Goal: Task Accomplishment & Management: Use online tool/utility

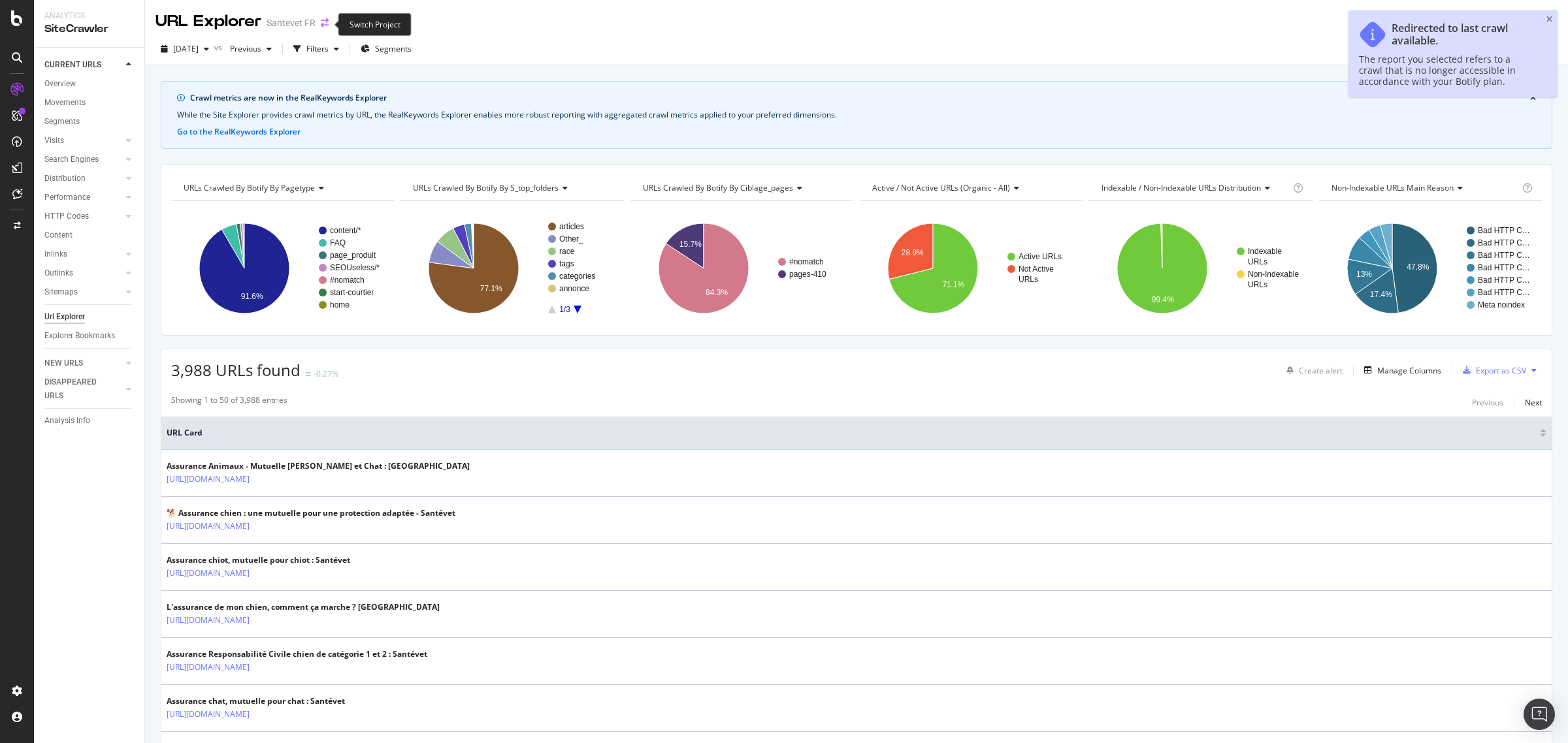
click at [321, 23] on icon "arrow-right-arrow-left" at bounding box center [324, 23] width 8 height 9
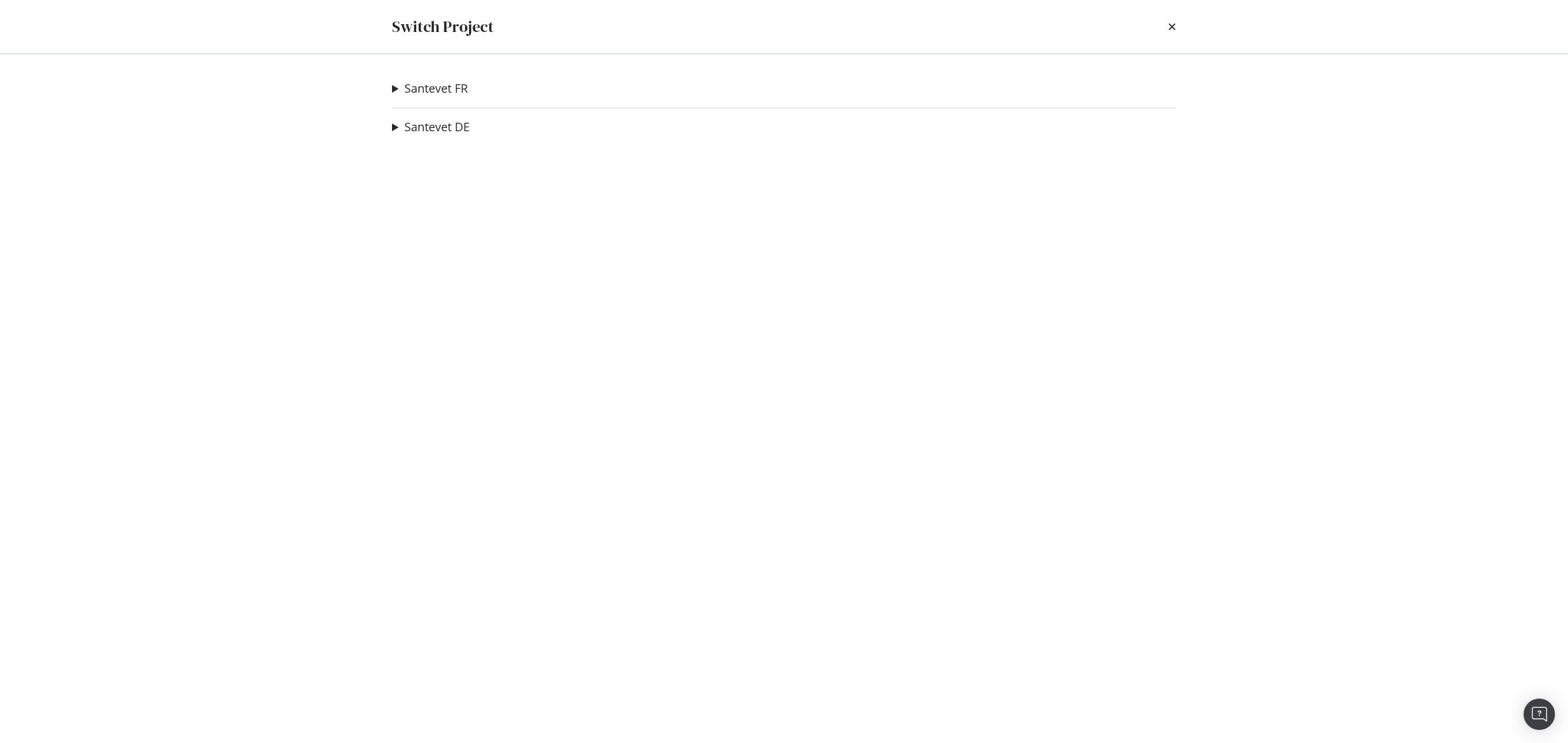
click at [394, 92] on summary "Santevet FR" at bounding box center [429, 88] width 76 height 17
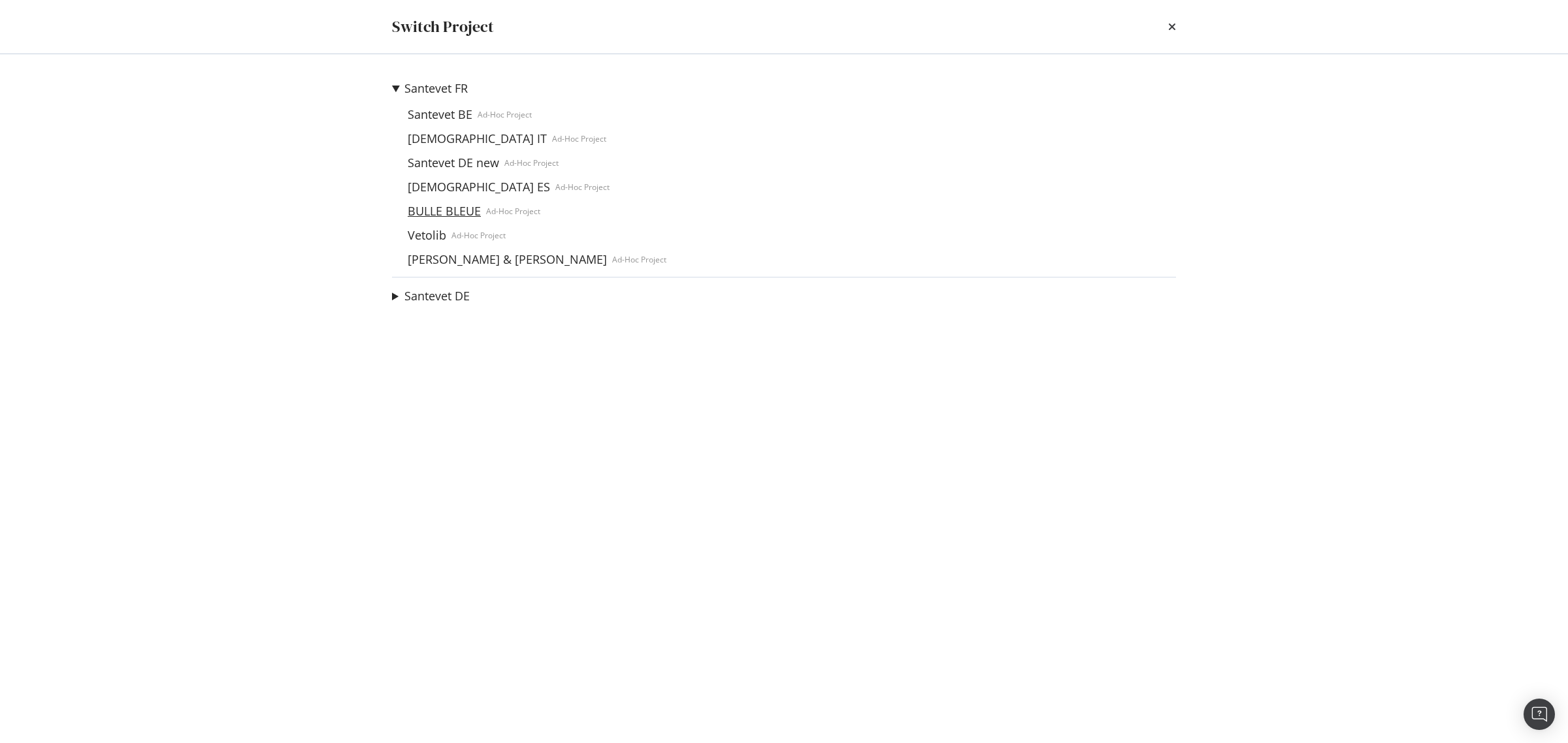
click at [459, 209] on link "BULLE BLEUE" at bounding box center [444, 211] width 84 height 13
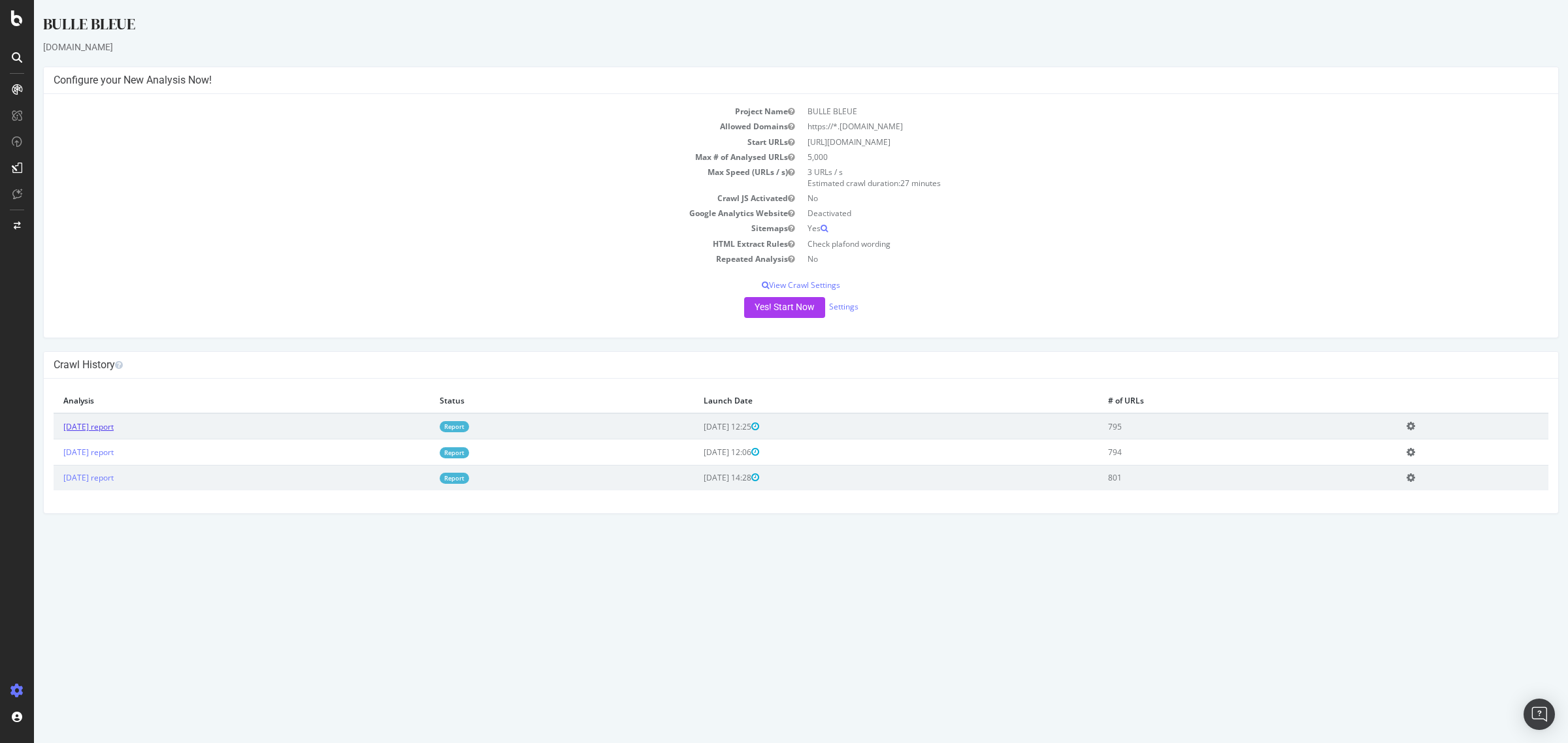
click at [106, 429] on link "[DATE] report" at bounding box center [88, 426] width 51 height 11
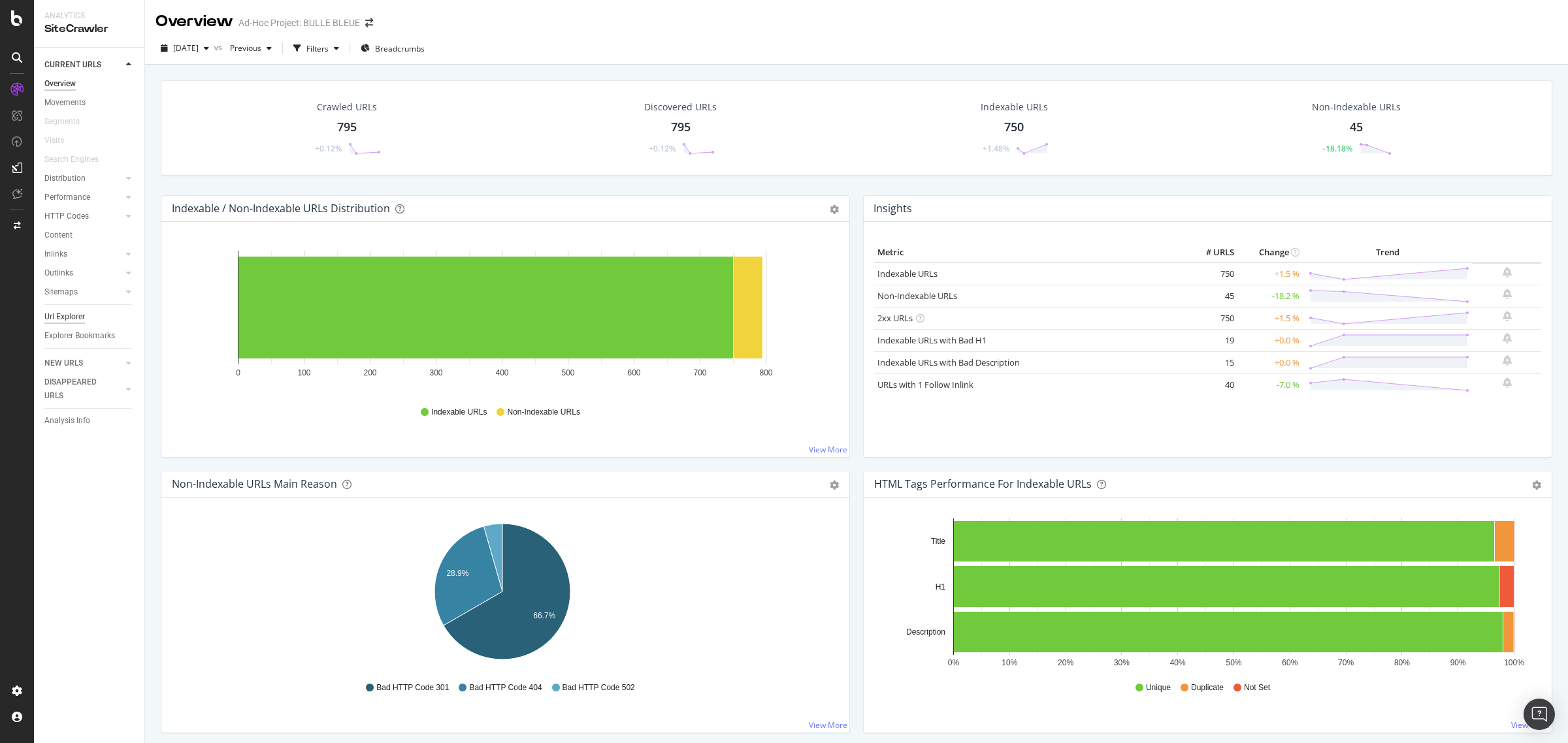
click at [72, 318] on div "Url Explorer" at bounding box center [64, 317] width 40 height 13
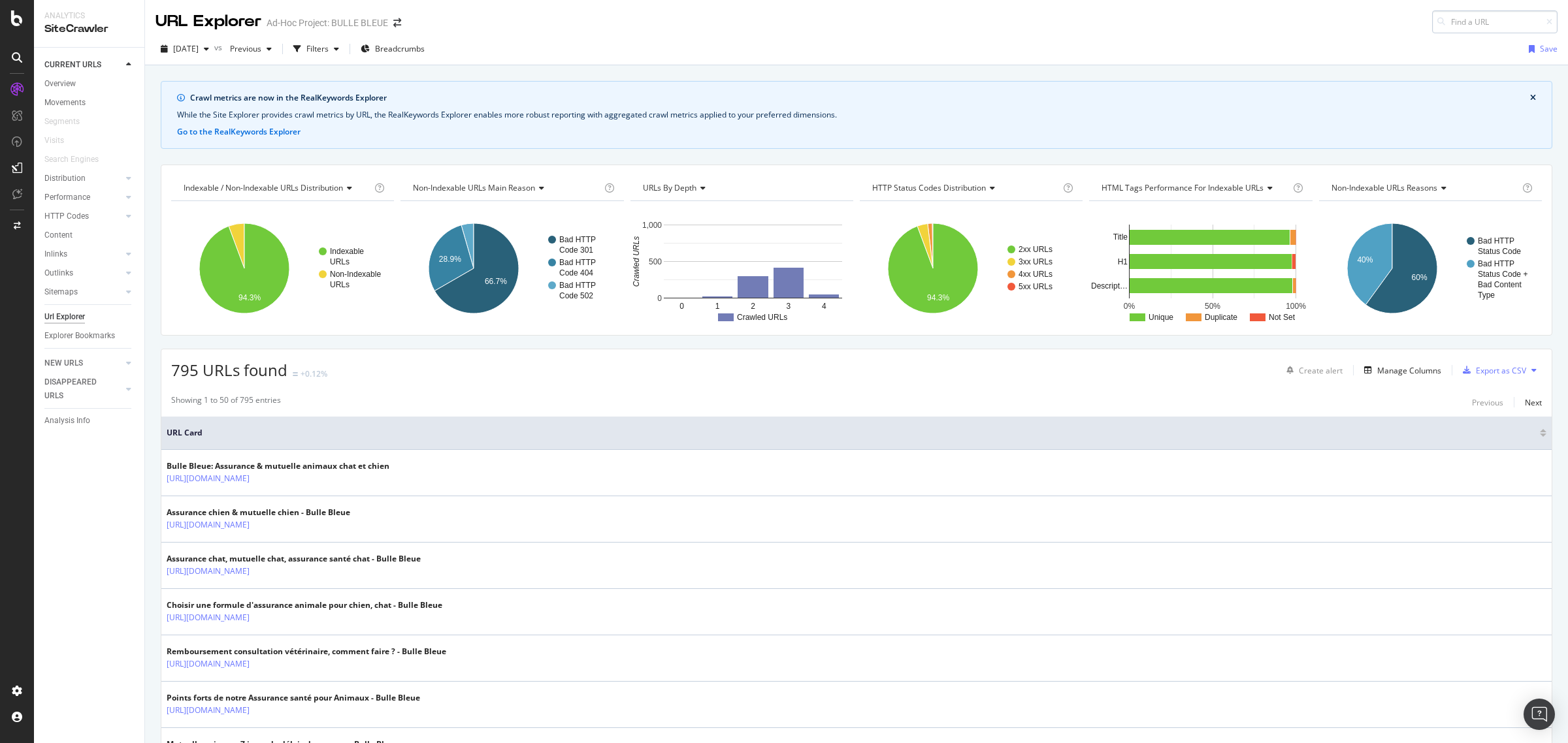
click at [1442, 19] on input at bounding box center [1494, 22] width 126 height 23
type input "[URL][DOMAIN_NAME]"
click at [1369, 44] on div "[URL][DOMAIN_NAME]" at bounding box center [1414, 38] width 251 height 11
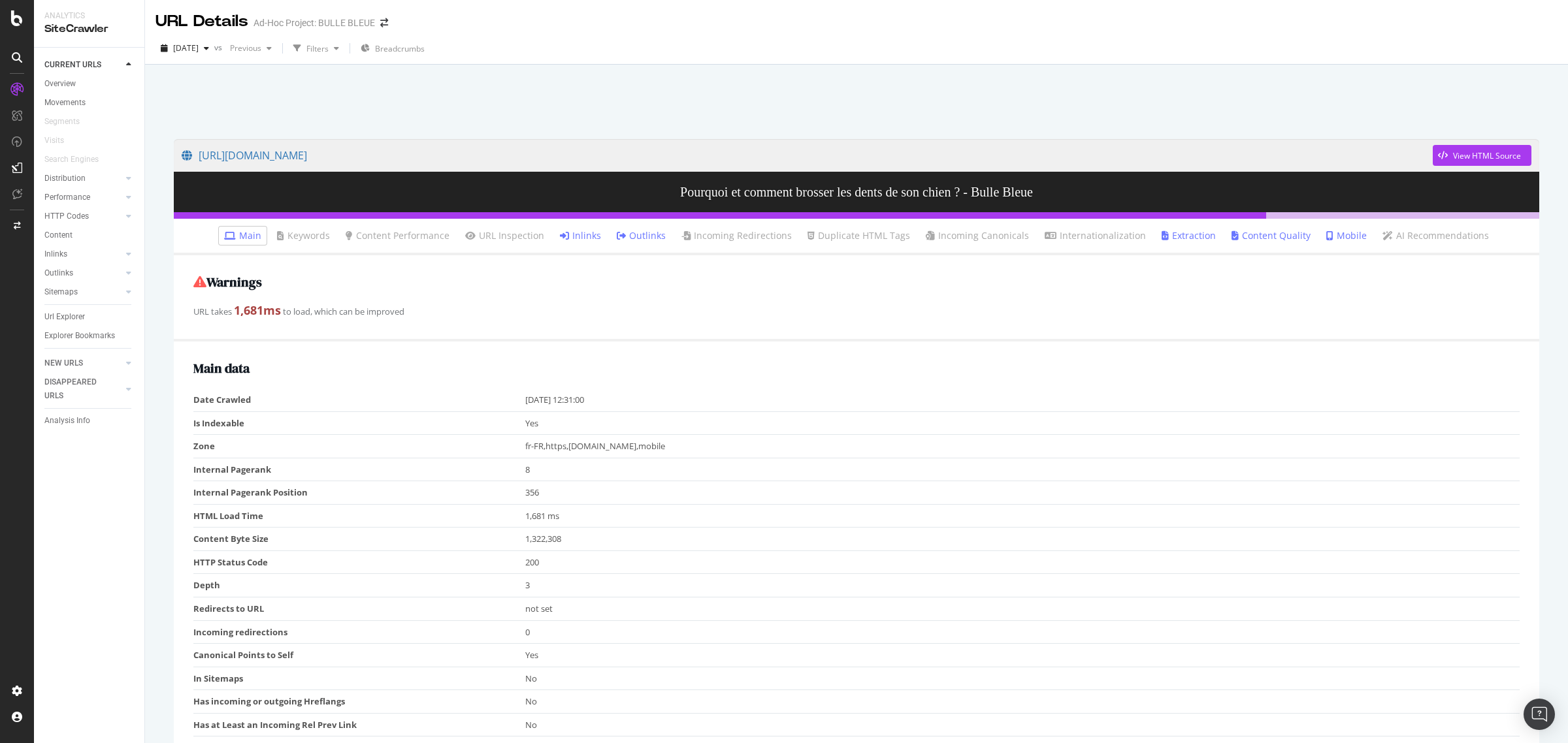
click at [590, 233] on link "Inlinks" at bounding box center [581, 236] width 41 height 13
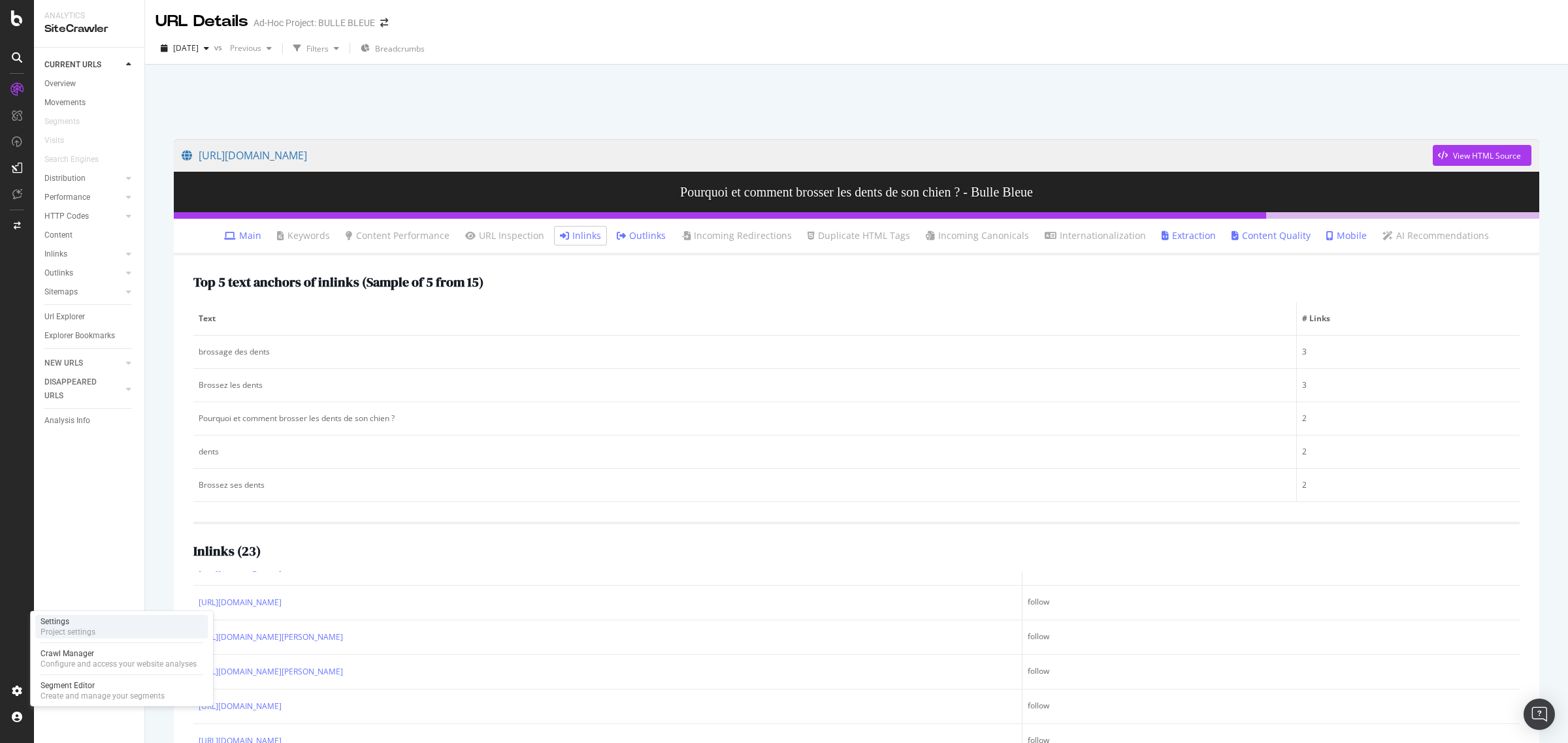
click at [76, 618] on div "Settings" at bounding box center [68, 622] width 55 height 11
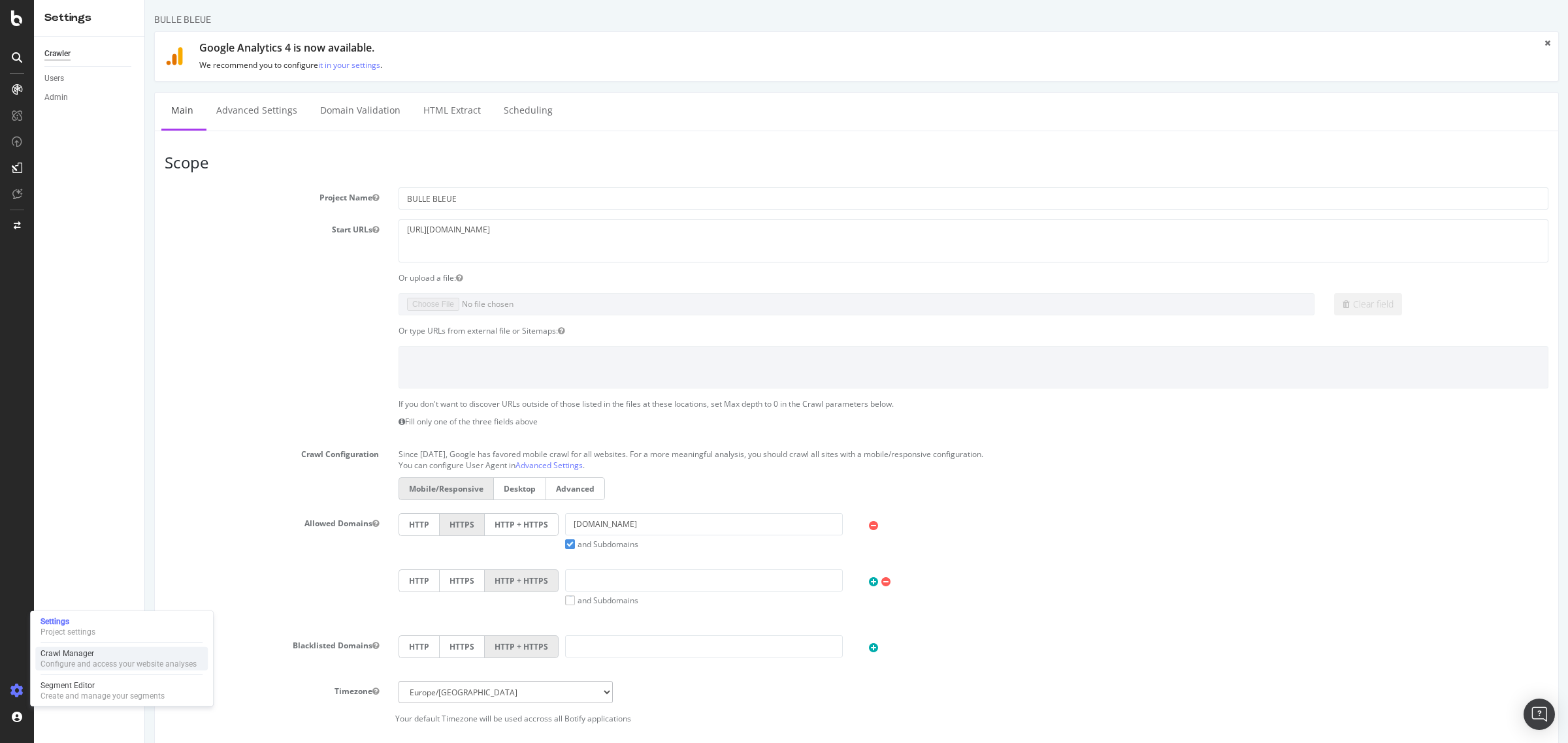
click at [69, 658] on div "Configure and access your website analyses" at bounding box center [118, 664] width 156 height 11
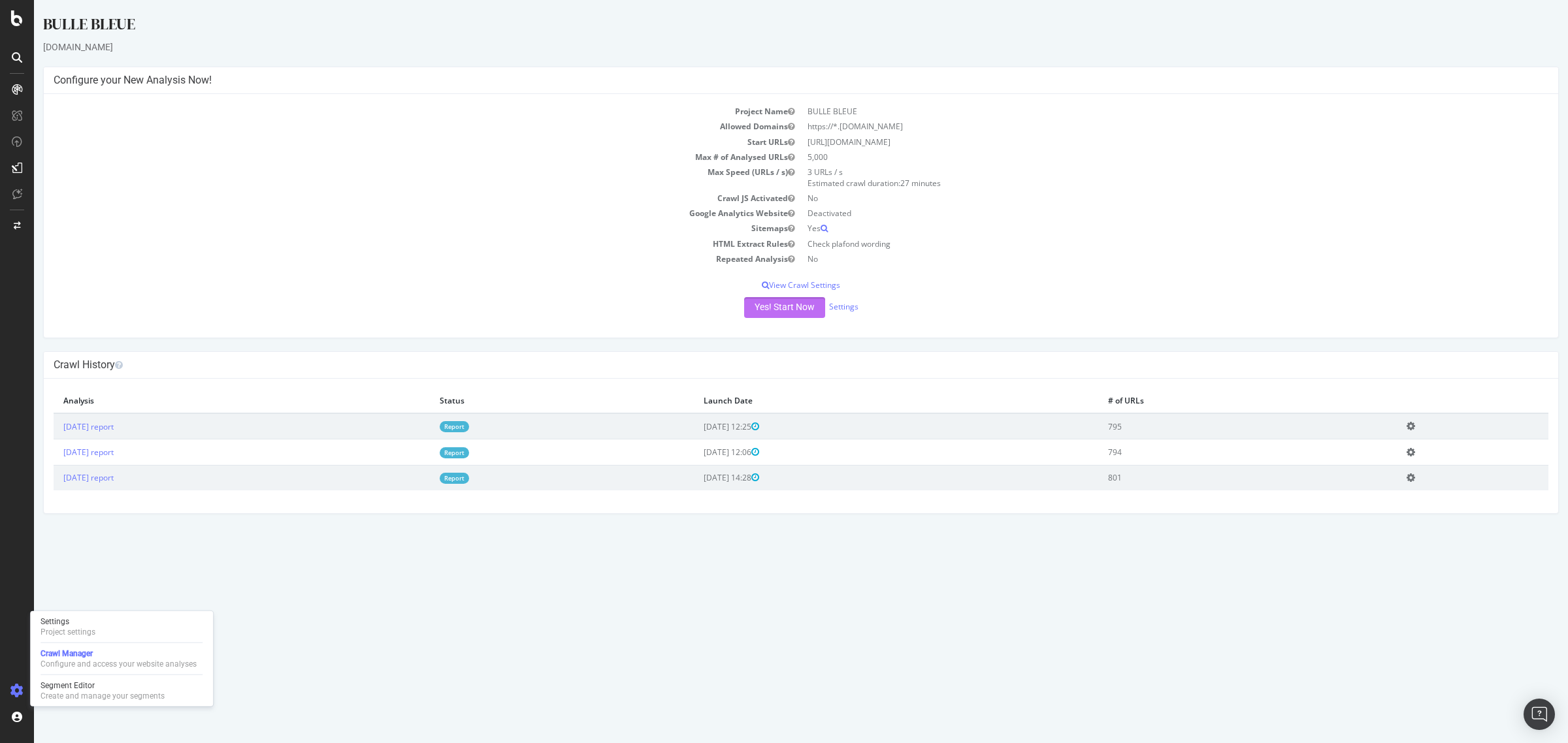
click at [769, 301] on button "Yes! Start Now" at bounding box center [784, 307] width 81 height 20
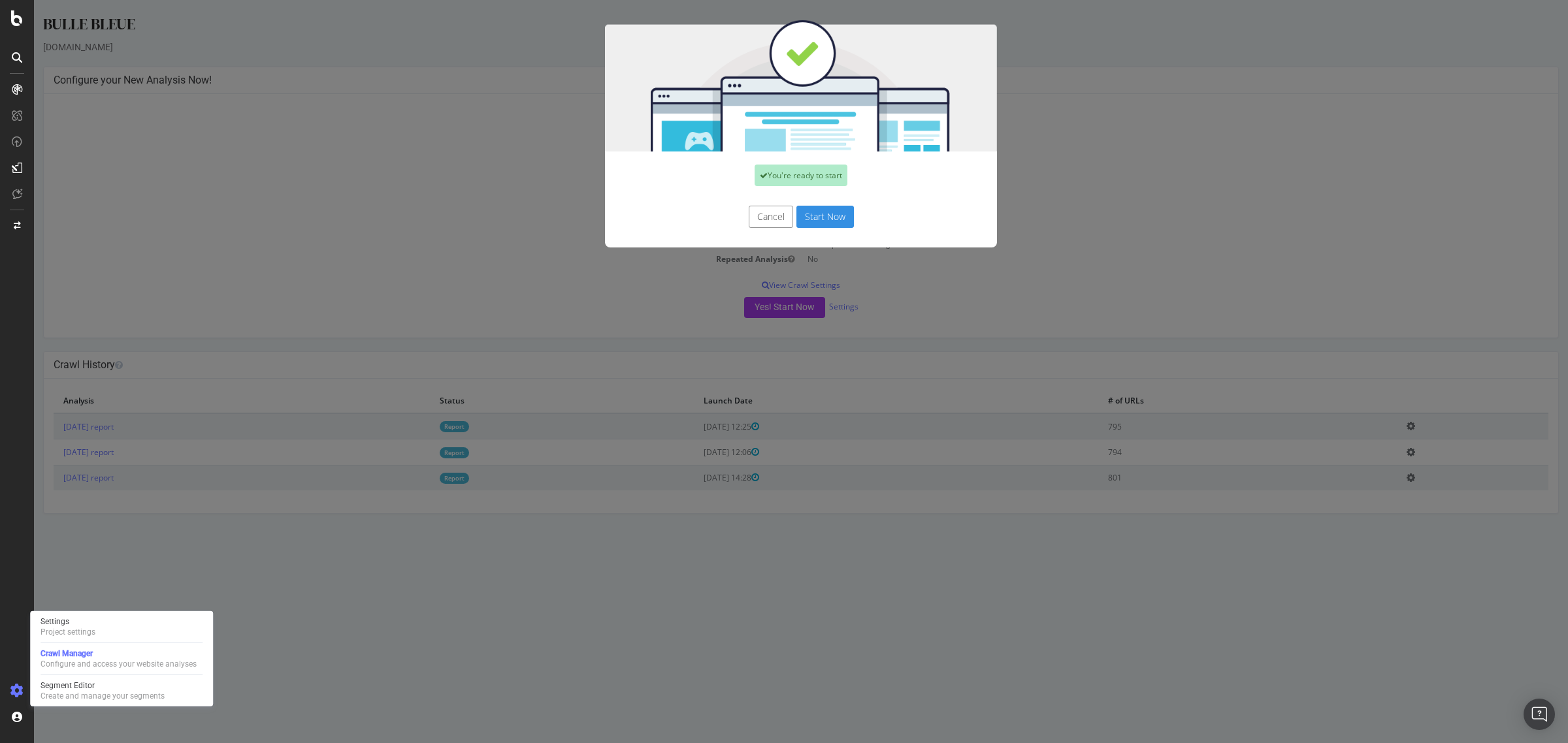
click at [815, 220] on button "Start Now" at bounding box center [825, 216] width 58 height 22
